Goal: Information Seeking & Learning: Learn about a topic

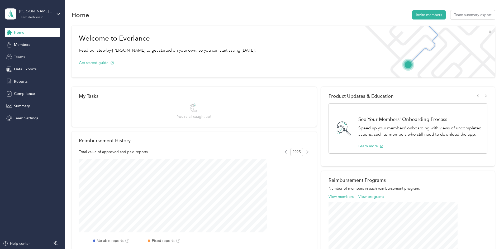
click at [22, 58] on span "Teams" at bounding box center [19, 57] width 11 height 6
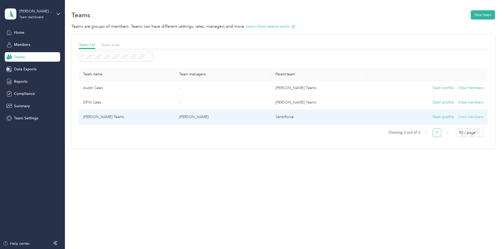
click at [458, 116] on button "View members" at bounding box center [470, 117] width 25 height 6
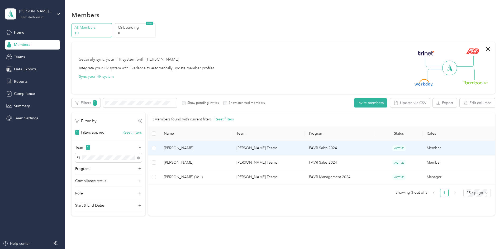
click at [207, 149] on span "[PERSON_NAME]" at bounding box center [196, 148] width 64 height 6
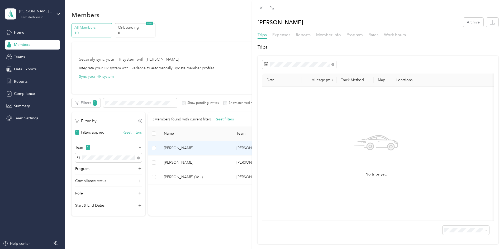
click at [18, 57] on div "[PERSON_NAME] Archive Trips Expenses Reports Member info Program Rates Work hou…" at bounding box center [252, 124] width 504 height 249
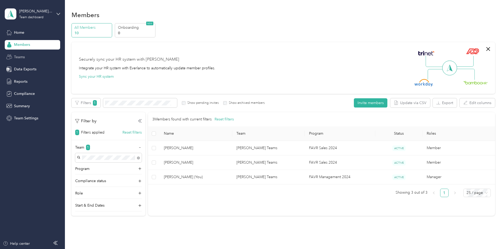
click at [17, 59] on span "Teams" at bounding box center [19, 57] width 11 height 6
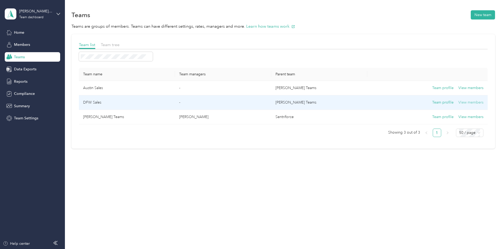
click at [458, 102] on button "View members" at bounding box center [470, 103] width 25 height 6
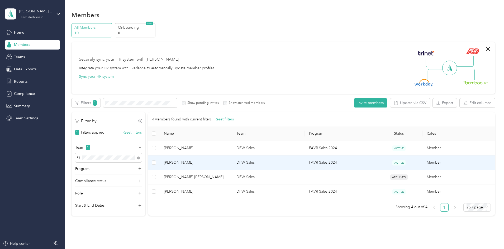
click at [212, 164] on span "[PERSON_NAME]" at bounding box center [196, 163] width 64 height 6
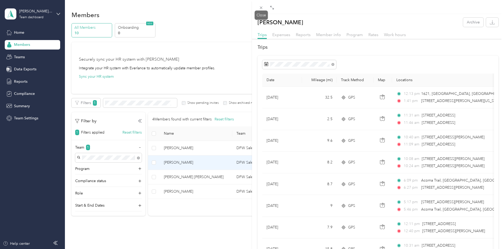
drag, startPoint x: 262, startPoint y: 7, endPoint x: 336, endPoint y: 200, distance: 206.7
click at [262, 7] on icon at bounding box center [261, 8] width 4 height 4
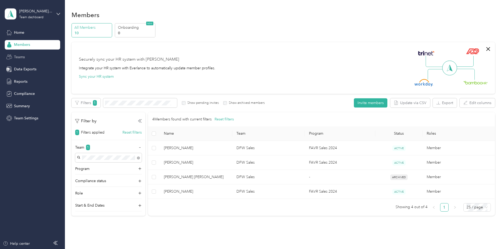
click at [23, 56] on span "Teams" at bounding box center [19, 57] width 11 height 6
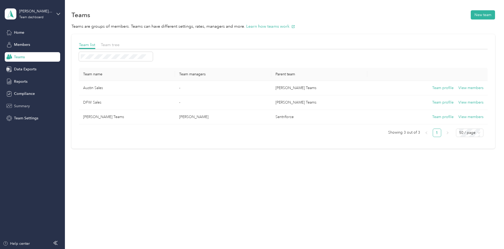
click at [24, 106] on span "Summary" at bounding box center [22, 106] width 16 height 6
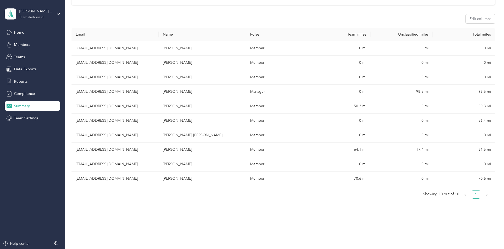
scroll to position [98, 0]
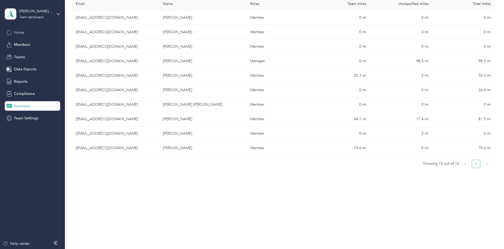
click at [19, 33] on span "Home" at bounding box center [19, 33] width 10 height 6
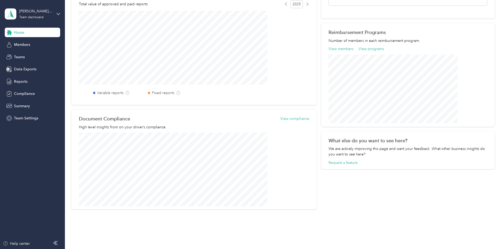
scroll to position [136, 0]
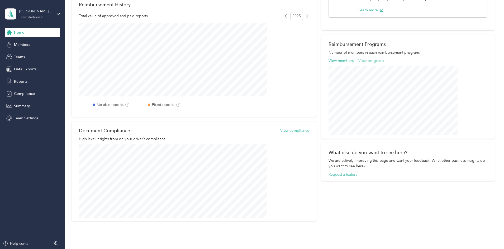
click at [361, 60] on button "View programs" at bounding box center [371, 61] width 26 height 6
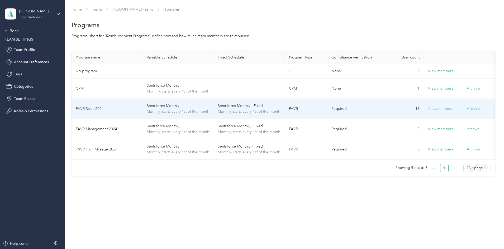
click at [444, 112] on button "View members" at bounding box center [440, 109] width 25 height 6
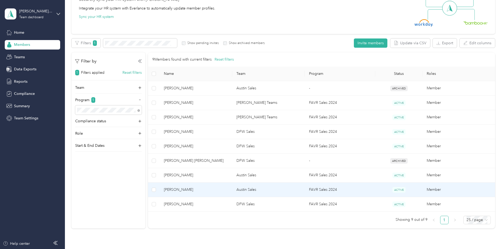
scroll to position [46, 0]
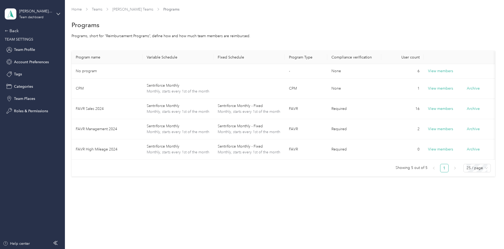
scroll to position [9, 0]
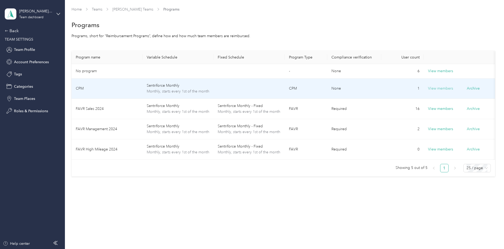
click at [442, 86] on button "View members" at bounding box center [440, 89] width 25 height 6
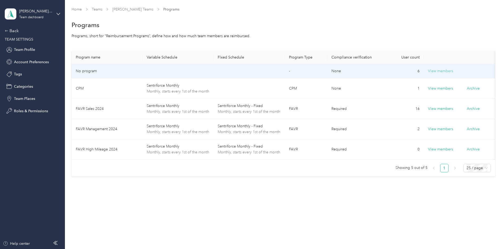
click at [444, 68] on button "View members" at bounding box center [440, 71] width 25 height 6
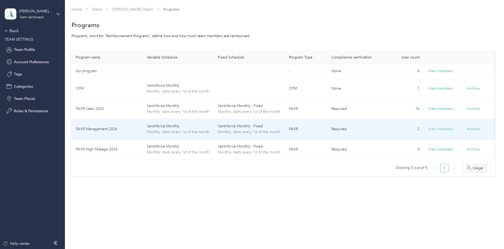
click at [452, 132] on button "View members" at bounding box center [440, 129] width 25 height 6
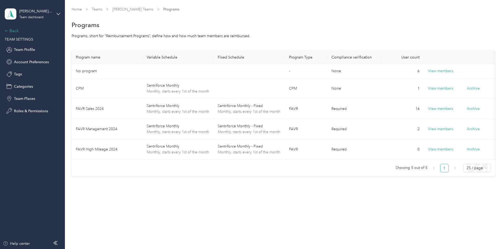
click at [8, 31] on div "Back" at bounding box center [31, 31] width 53 height 6
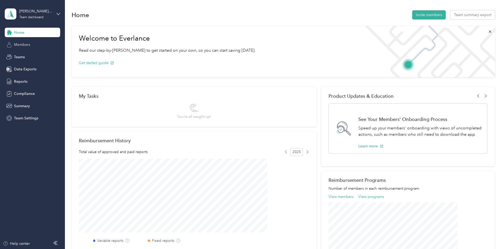
click at [27, 44] on span "Members" at bounding box center [22, 45] width 16 height 6
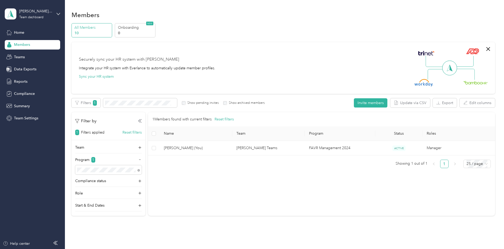
click at [110, 33] on p "10" at bounding box center [92, 33] width 36 height 6
click at [22, 107] on span "Summary" at bounding box center [22, 106] width 16 height 6
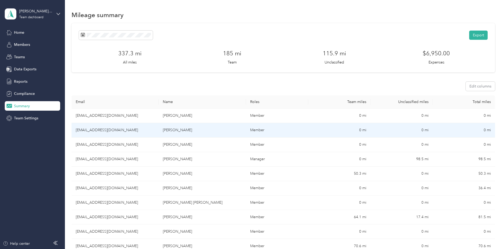
click at [132, 130] on td "[EMAIL_ADDRESS][DOMAIN_NAME]" at bounding box center [114, 130] width 87 height 15
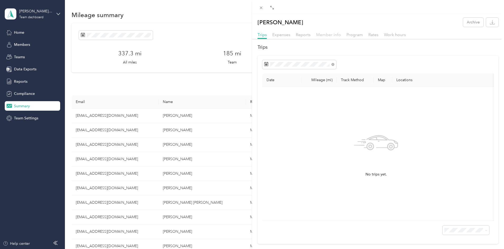
click at [328, 35] on span "Member info" at bounding box center [328, 34] width 25 height 5
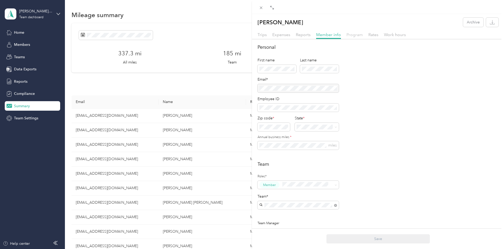
click at [358, 36] on span "Program" at bounding box center [354, 34] width 16 height 5
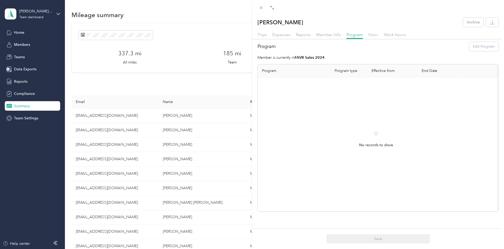
click at [374, 36] on span "Rates" at bounding box center [373, 34] width 10 height 5
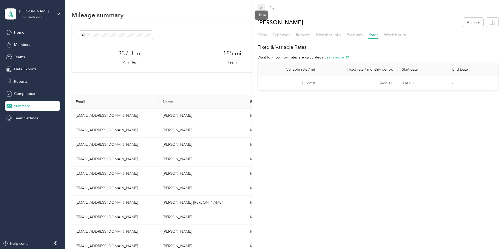
click at [260, 8] on icon at bounding box center [261, 8] width 4 height 4
